Goal: Task Accomplishment & Management: Manage account settings

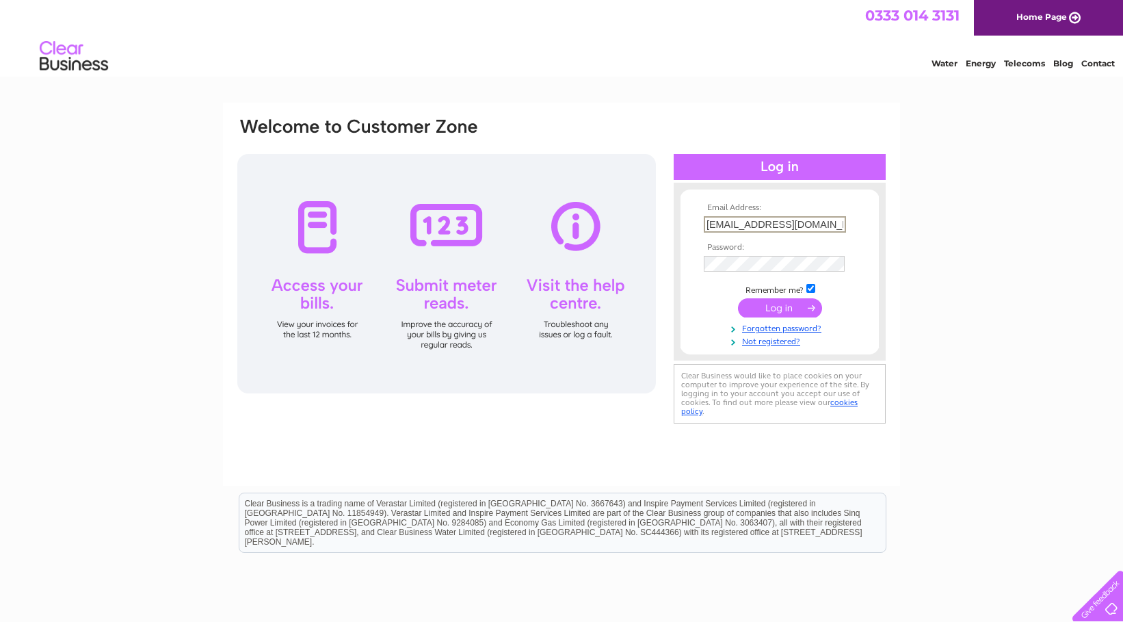
type input "patsempire@gmail.com"
click at [779, 306] on input "submit" at bounding box center [780, 307] width 84 height 19
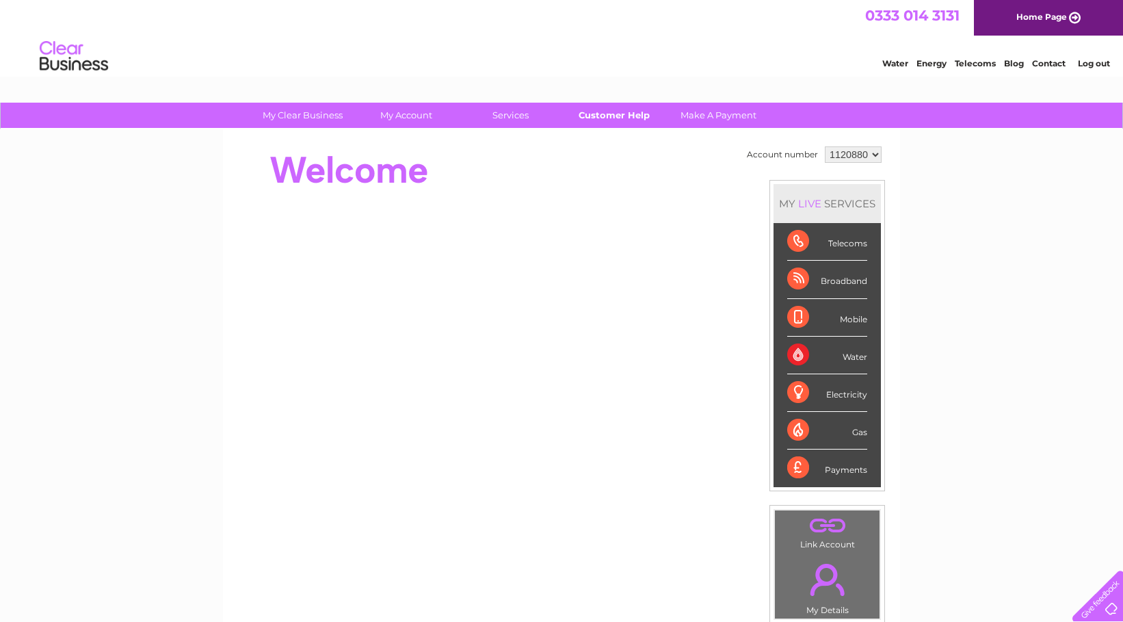
click at [606, 113] on link "Customer Help" at bounding box center [614, 115] width 113 height 25
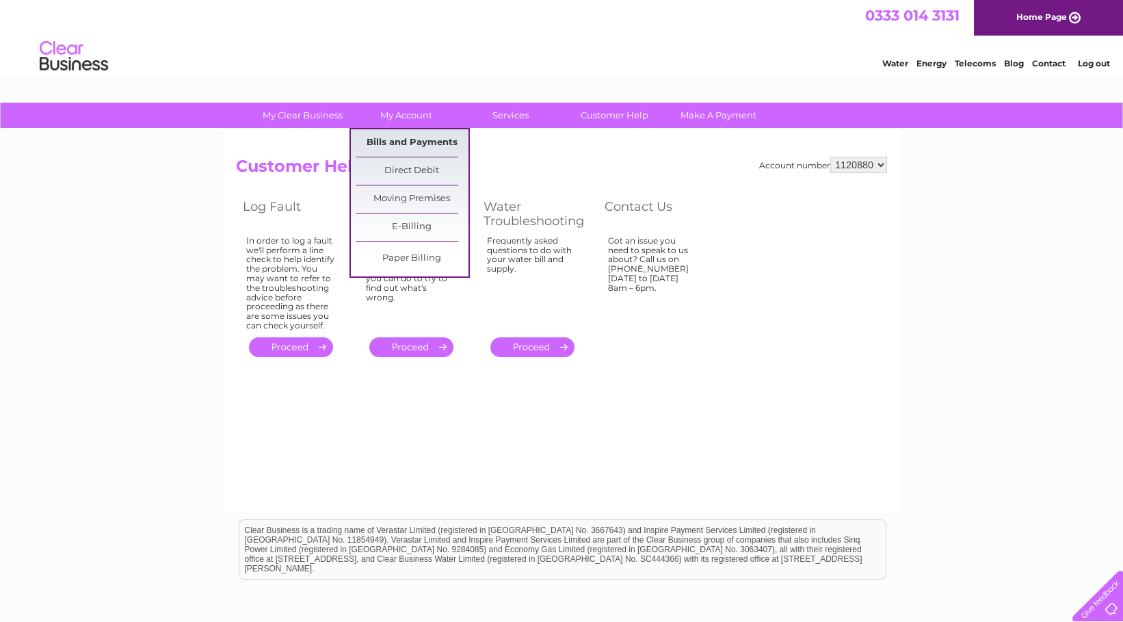
click at [401, 134] on link "Bills and Payments" at bounding box center [412, 142] width 113 height 27
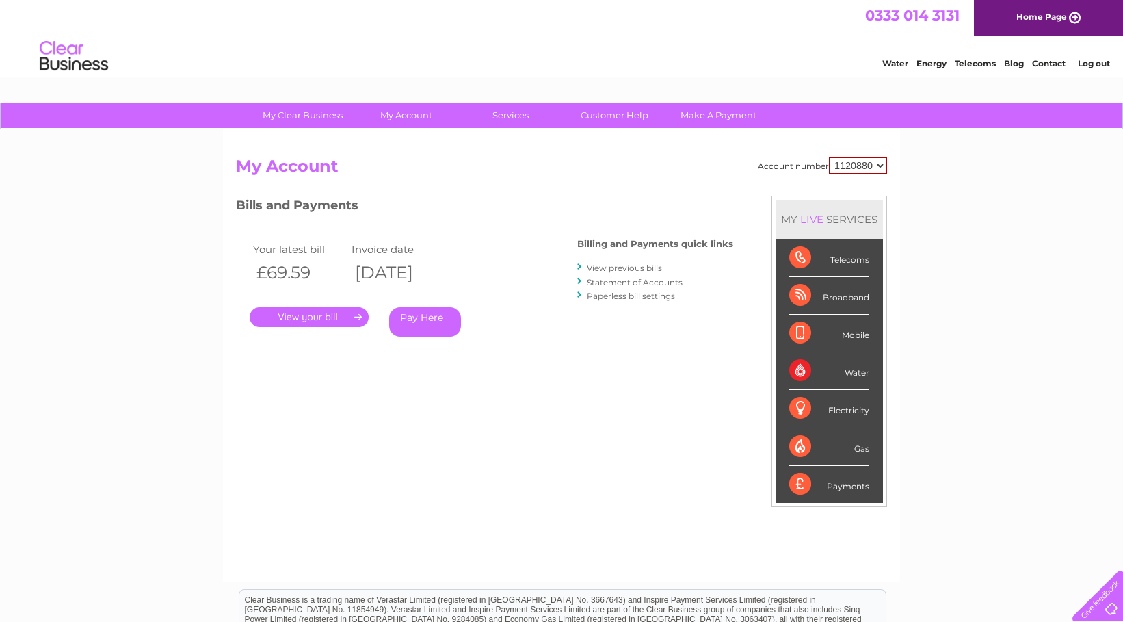
click at [619, 264] on link "View previous bills" at bounding box center [624, 268] width 75 height 10
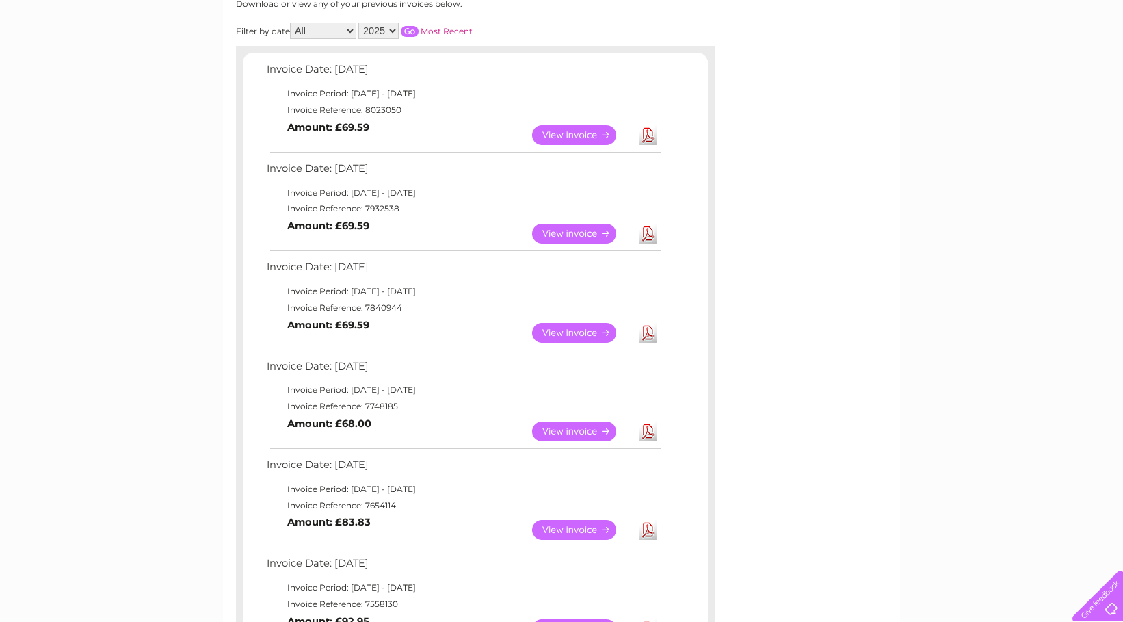
scroll to position [189, 0]
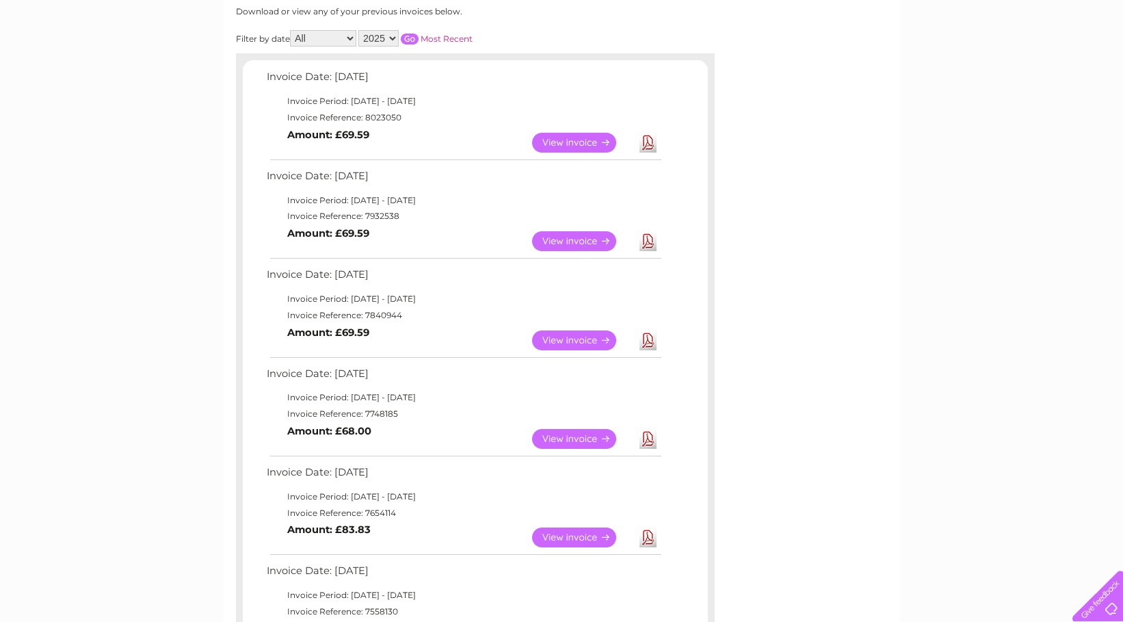
click at [558, 136] on link "View" at bounding box center [582, 143] width 101 height 20
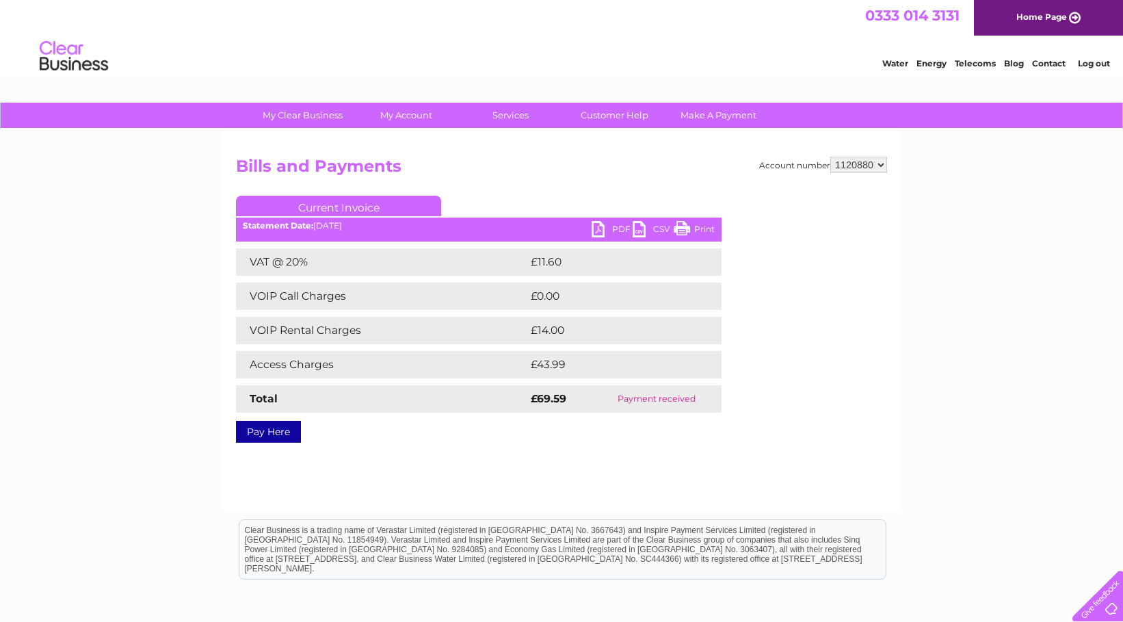
click at [613, 226] on link "PDF" at bounding box center [611, 231] width 41 height 20
click at [1094, 66] on link "Log out" at bounding box center [1094, 63] width 32 height 10
